Goal: Task Accomplishment & Management: Use online tool/utility

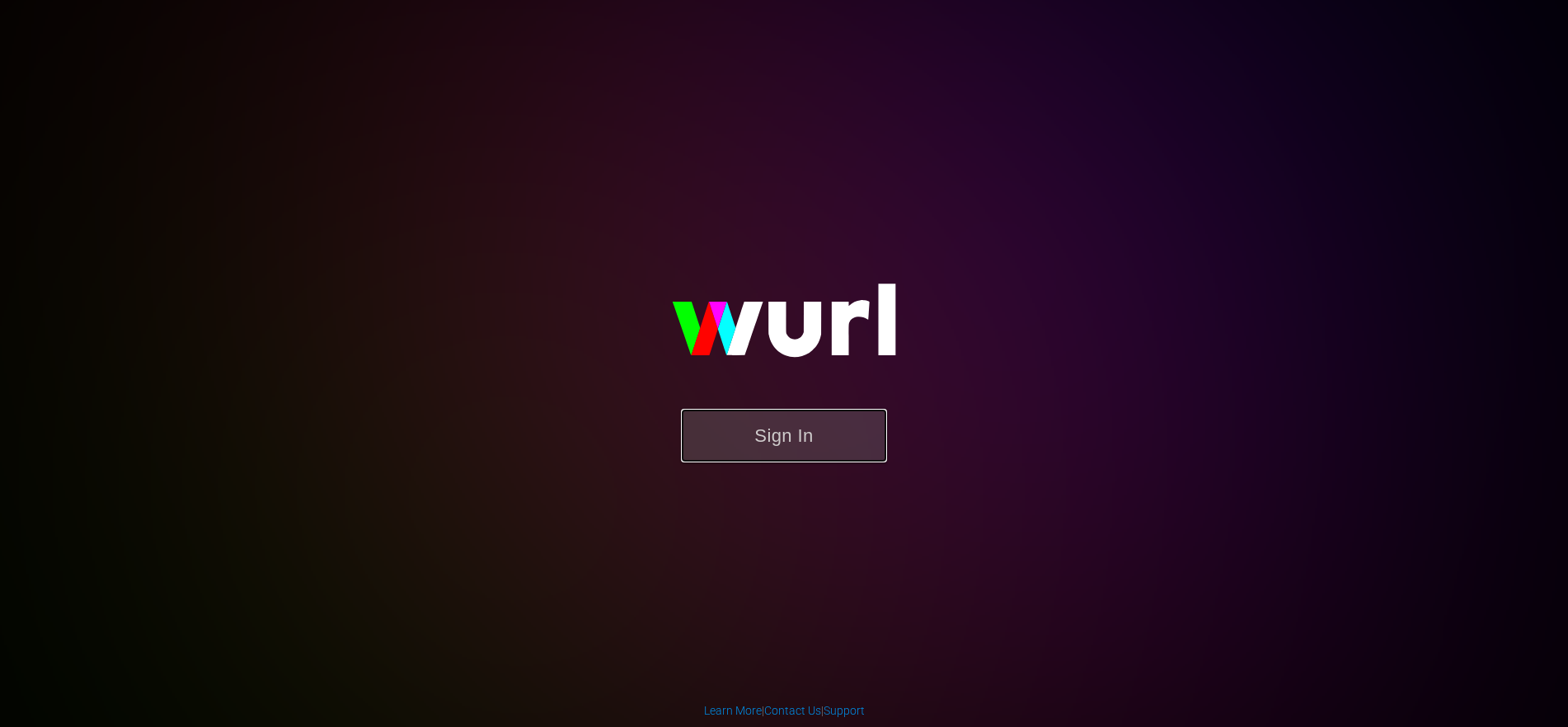
click at [739, 448] on button "Sign In" at bounding box center [784, 435] width 206 height 53
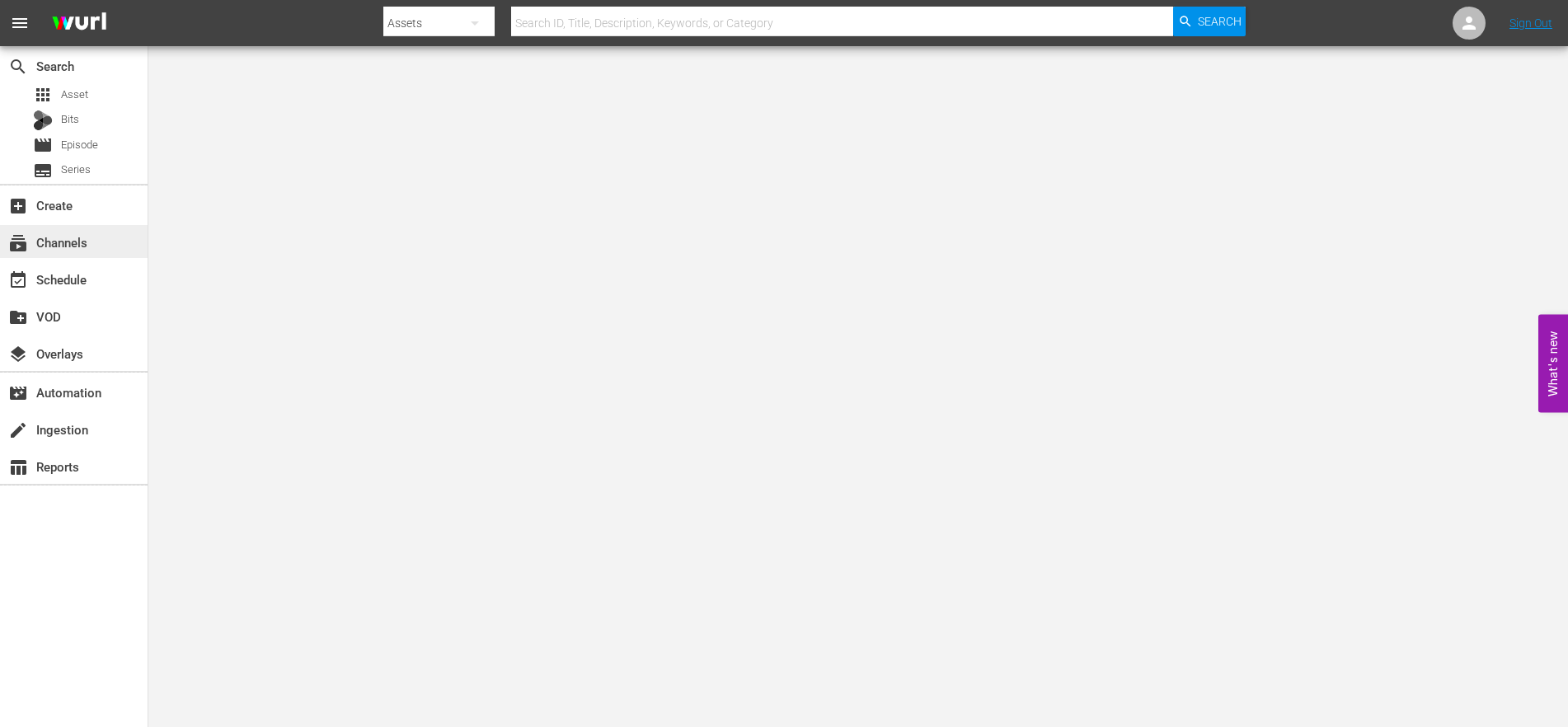
click at [49, 240] on div "subscriptions Channels" at bounding box center [46, 240] width 92 height 15
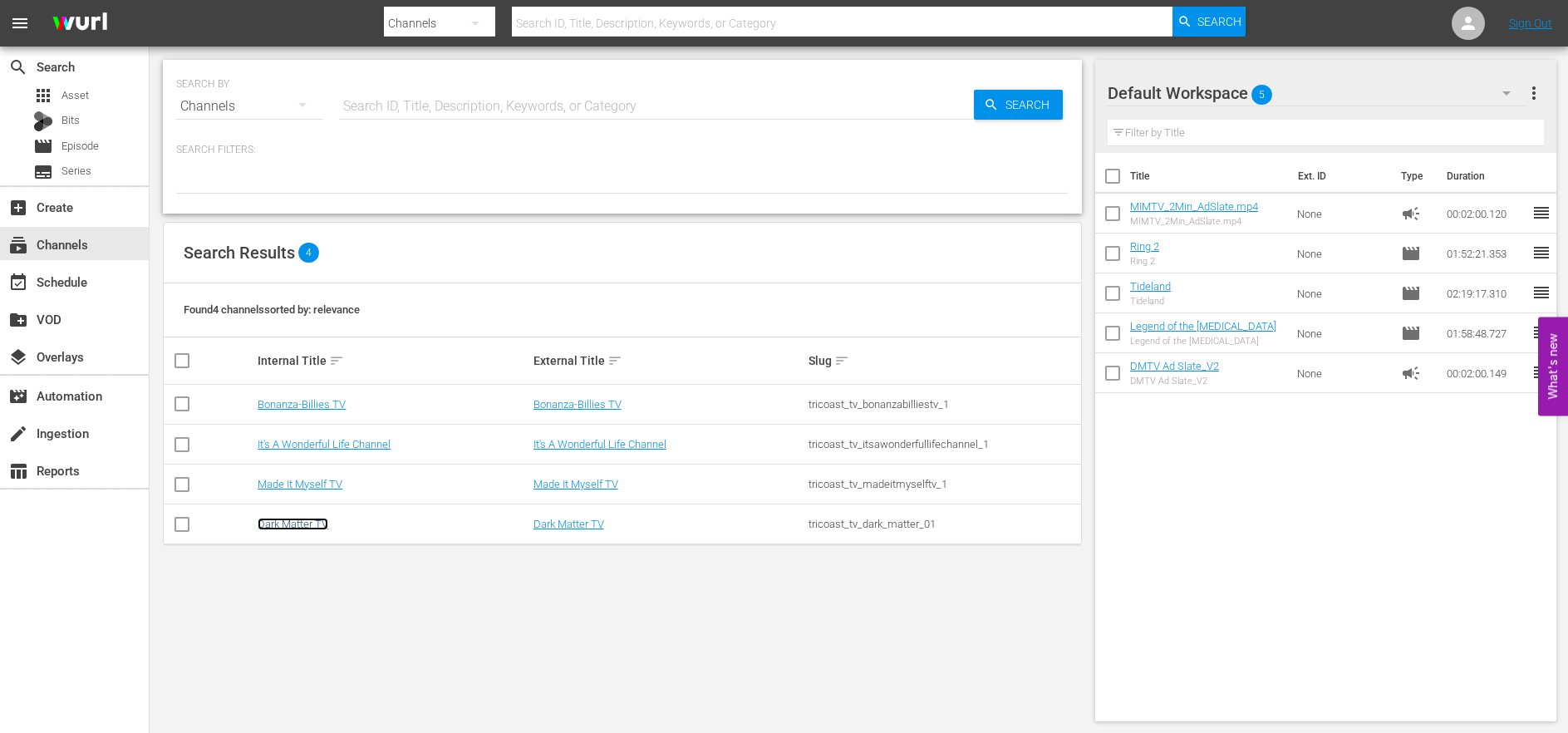
click at [314, 522] on link "Dark Matter TV" at bounding box center [292, 523] width 71 height 13
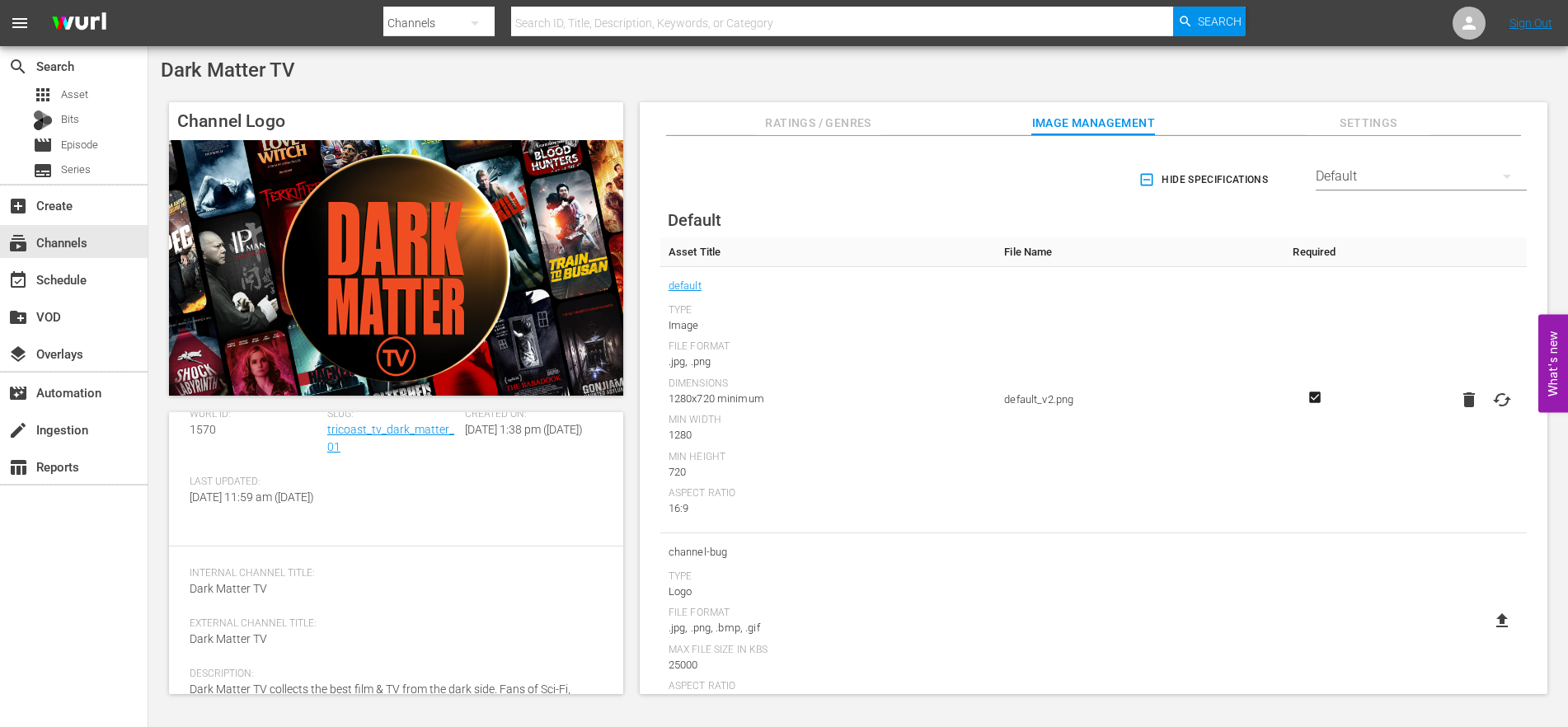
scroll to position [164, 0]
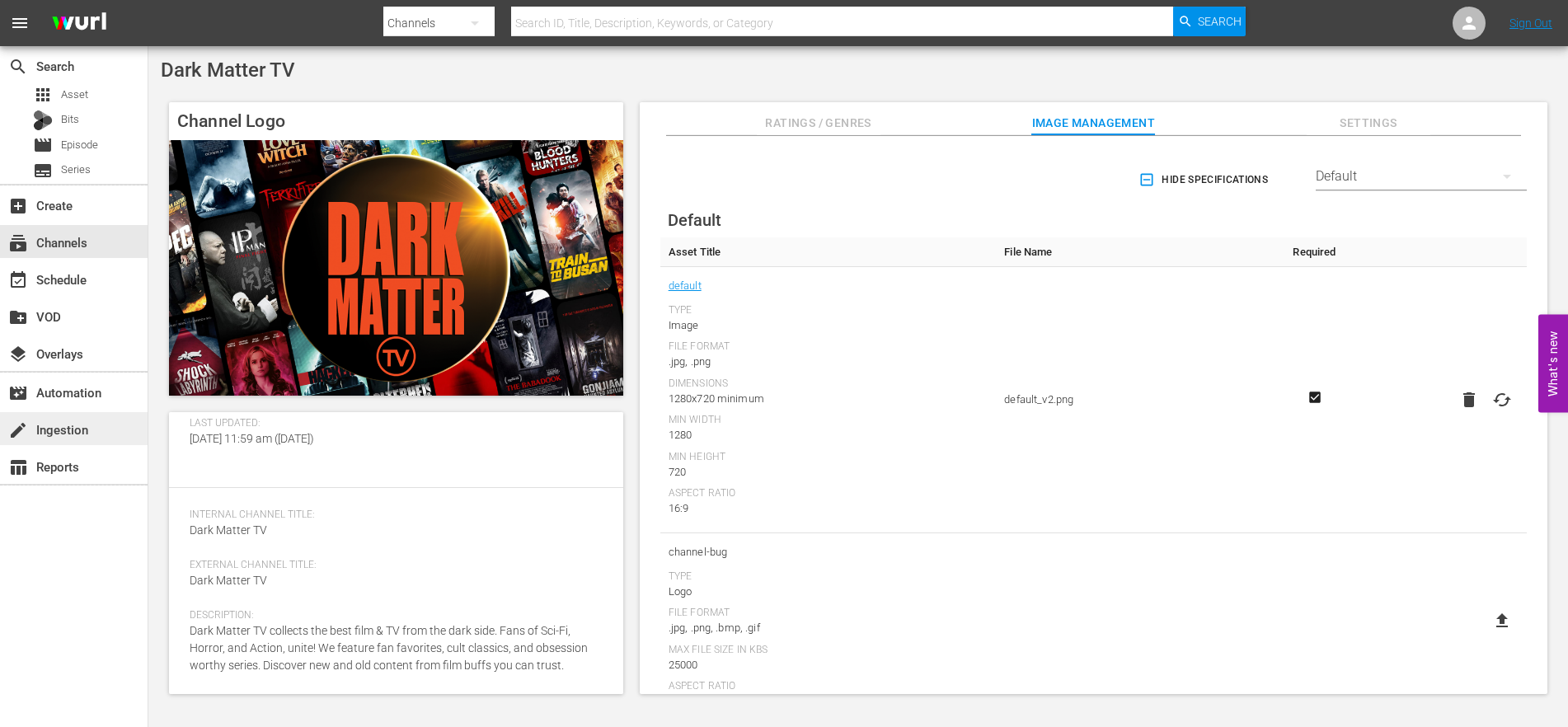
click at [96, 440] on div "create Ingestion" at bounding box center [74, 428] width 148 height 33
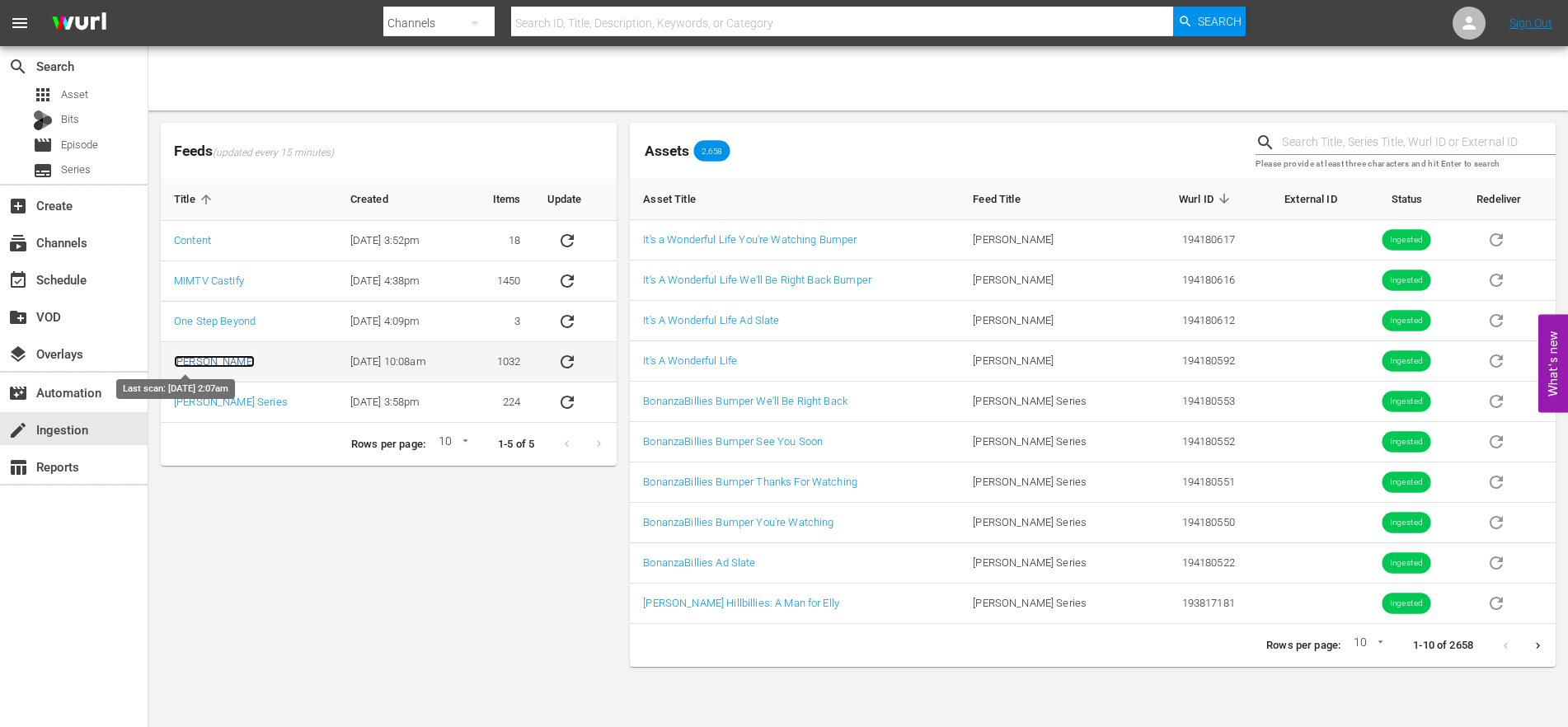
click at [188, 358] on link "Wurl" at bounding box center [215, 361] width 81 height 13
